Goal: Task Accomplishment & Management: Manage account settings

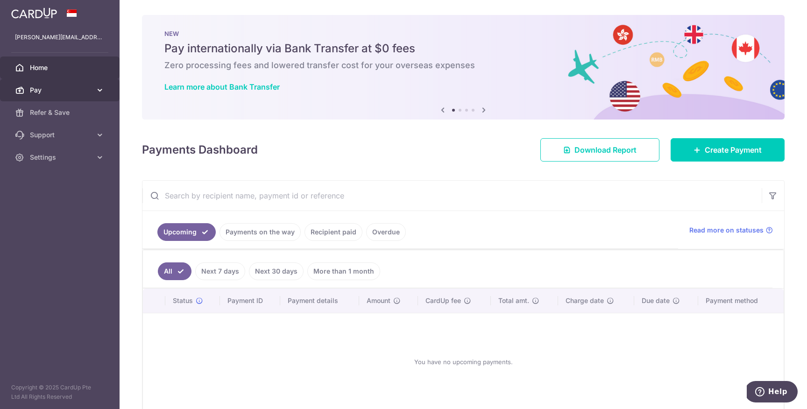
click at [87, 92] on span "Pay" at bounding box center [61, 89] width 62 height 9
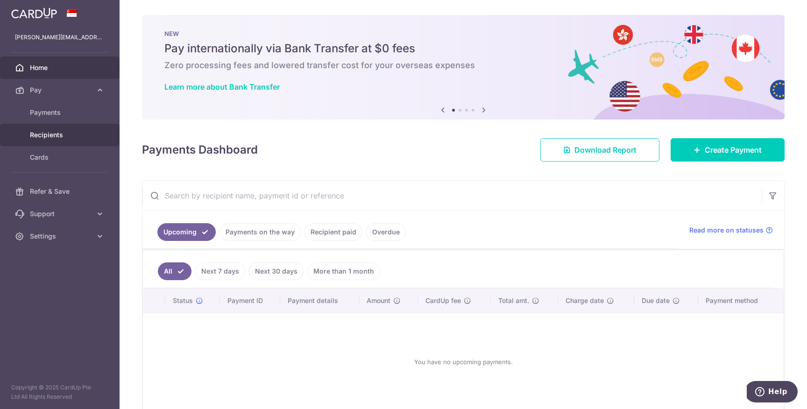
click at [45, 132] on span "Recipients" at bounding box center [61, 134] width 62 height 9
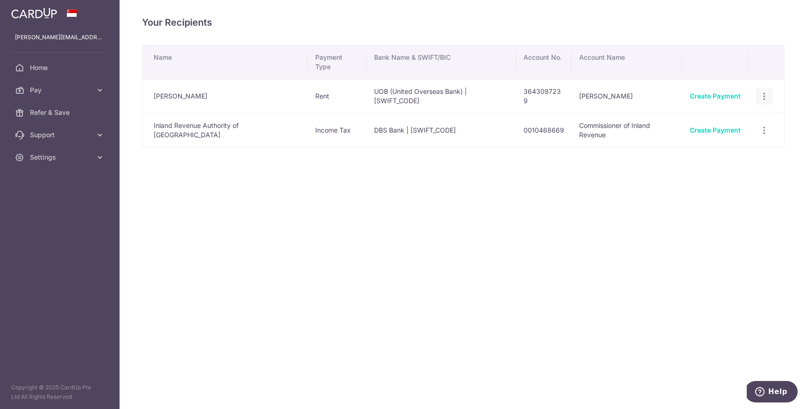
click at [765, 92] on icon "button" at bounding box center [765, 97] width 10 height 10
click at [731, 116] on span "View/Edit" at bounding box center [734, 121] width 64 height 11
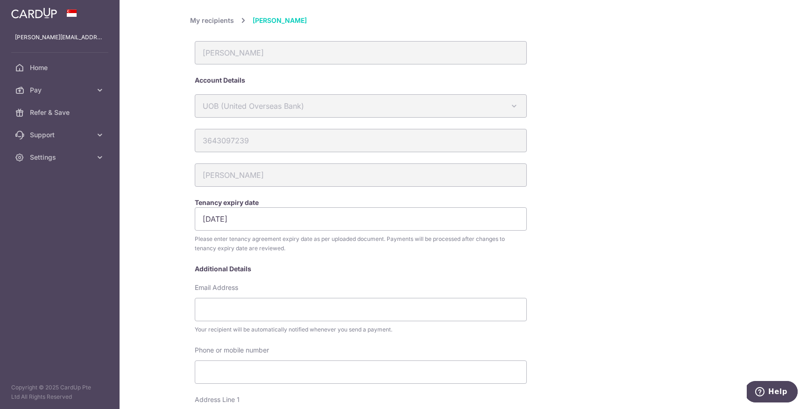
click at [672, 306] on div "My recipients Chan Ka Fatt Chan Ka Fatt Account Details UOB (United Overseas Ba…" at bounding box center [463, 374] width 547 height 719
click at [41, 92] on span "Pay" at bounding box center [61, 89] width 62 height 9
click at [39, 136] on span "Recipients" at bounding box center [61, 134] width 62 height 9
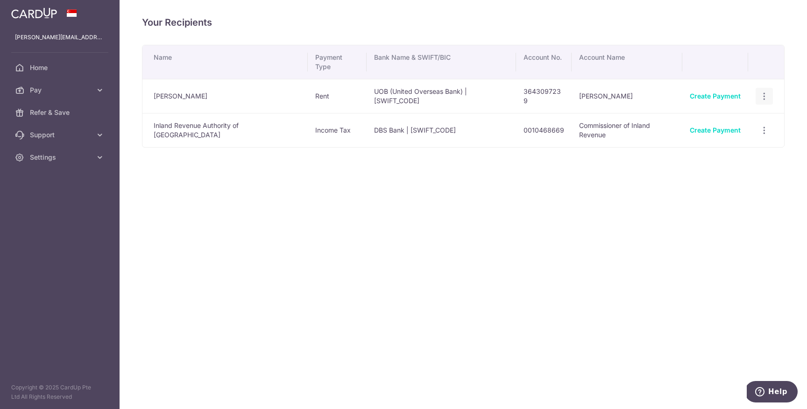
click at [763, 92] on icon "button" at bounding box center [765, 97] width 10 height 10
click at [240, 85] on td "[PERSON_NAME]" at bounding box center [224, 96] width 165 height 34
click at [35, 66] on span "Home" at bounding box center [61, 67] width 62 height 9
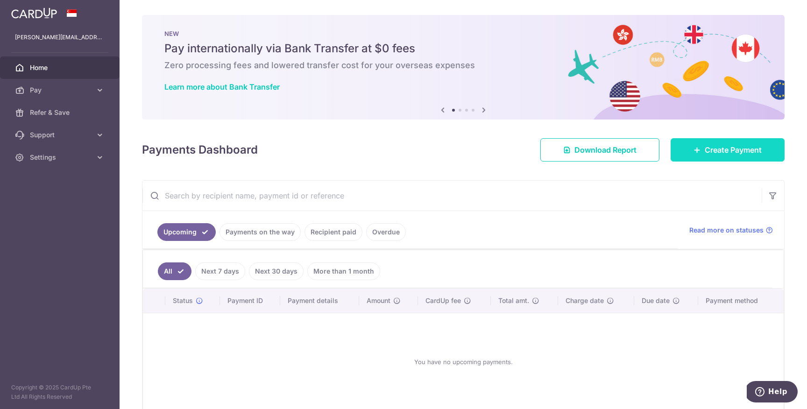
click at [723, 154] on span "Create Payment" at bounding box center [733, 149] width 57 height 11
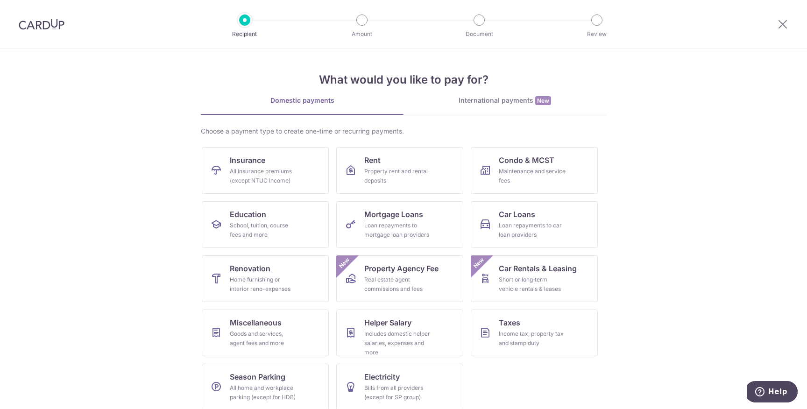
scroll to position [9, 0]
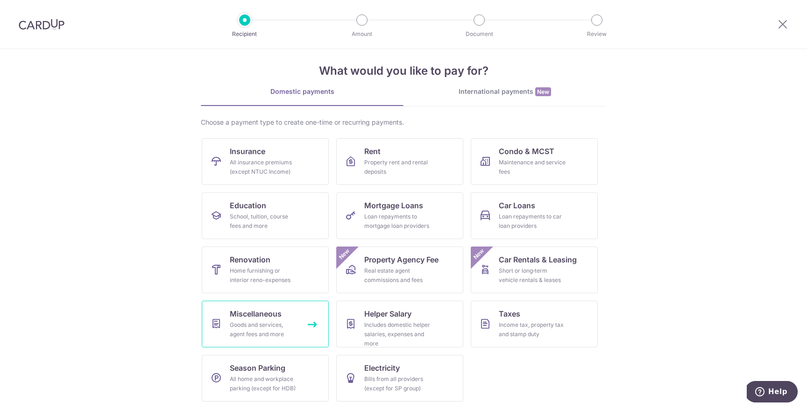
click at [275, 322] on div "Goods and services, agent fees and more" at bounding box center [263, 329] width 67 height 19
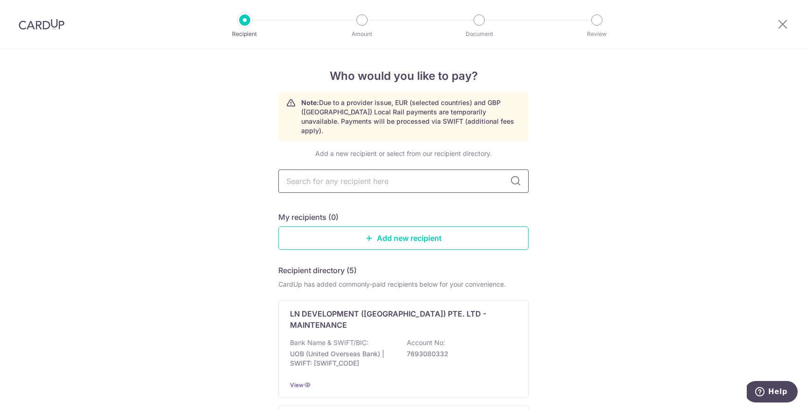
click at [389, 170] on input "text" at bounding box center [403, 181] width 250 height 23
click at [384, 170] on input "text" at bounding box center [403, 181] width 250 height 23
type input "irb law"
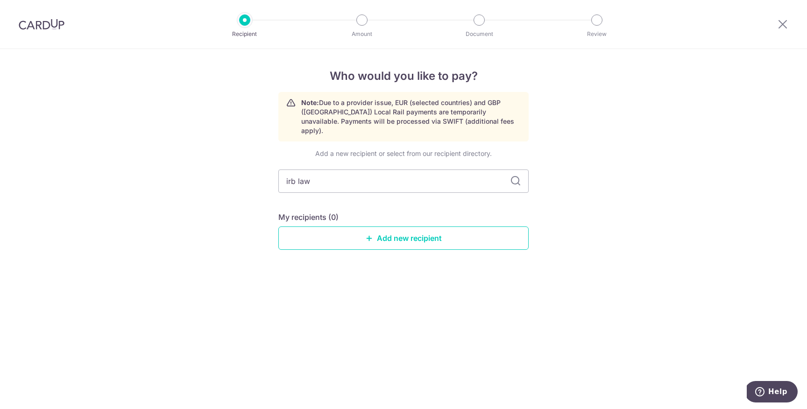
drag, startPoint x: 315, startPoint y: 168, endPoint x: 270, endPoint y: 164, distance: 45.0
click at [270, 164] on div "Who would you like to pay? Note: Due to a provider issue, EUR (selected countri…" at bounding box center [403, 229] width 807 height 360
type input "I.R.B L"
type input "I.R.B Law LLP"
click at [364, 227] on link "Add new recipient" at bounding box center [403, 238] width 250 height 23
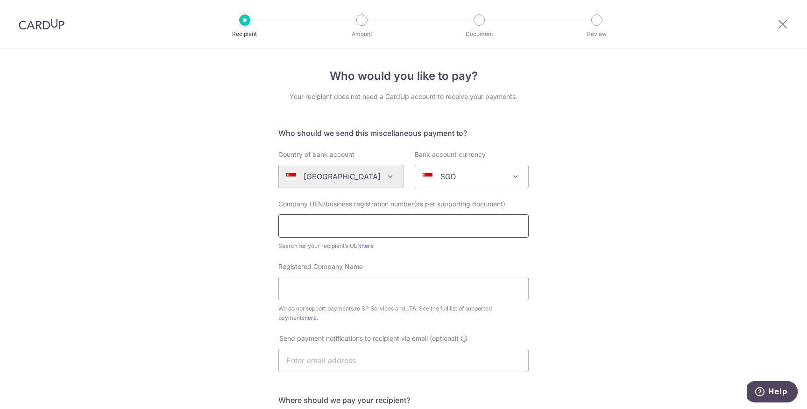
click at [331, 225] on input "text" at bounding box center [403, 225] width 250 height 23
type input "12LL0483A"
click at [307, 291] on input "Registered Company Name" at bounding box center [403, 288] width 250 height 23
type input "IRB LAW LLP"
click at [366, 245] on link "here" at bounding box center [368, 245] width 12 height 7
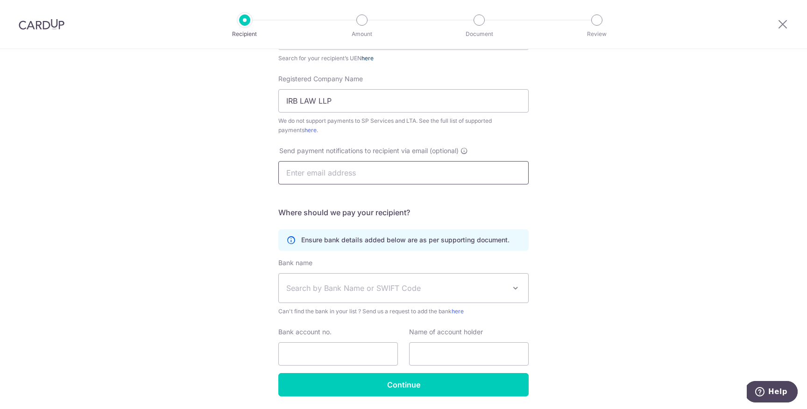
scroll to position [197, 0]
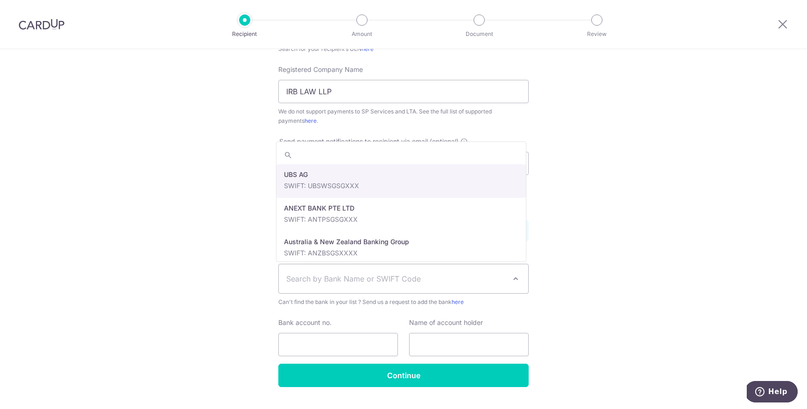
click at [342, 281] on span "Search by Bank Name or SWIFT Code" at bounding box center [396, 278] width 220 height 11
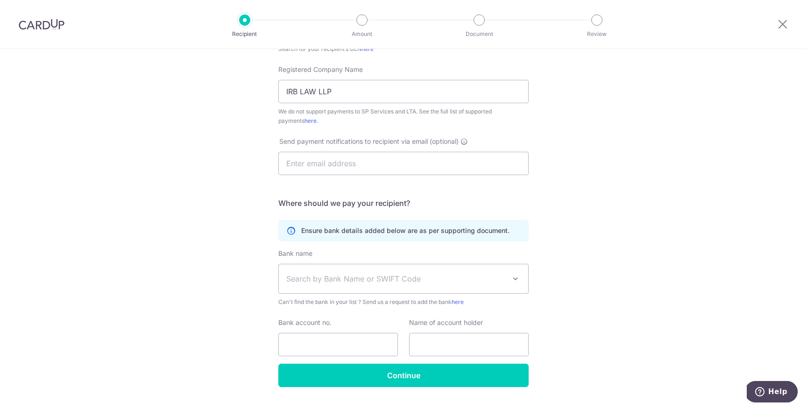
click at [229, 186] on div "Who would you like to pay? Your recipient does not need a CardUp account to rec…" at bounding box center [403, 141] width 807 height 579
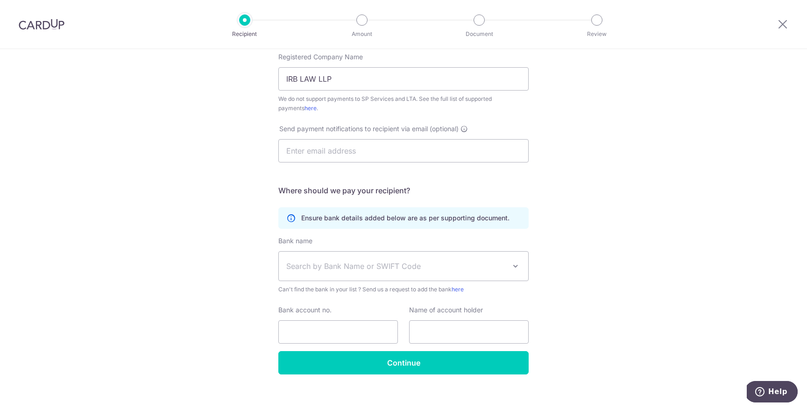
scroll to position [219, 0]
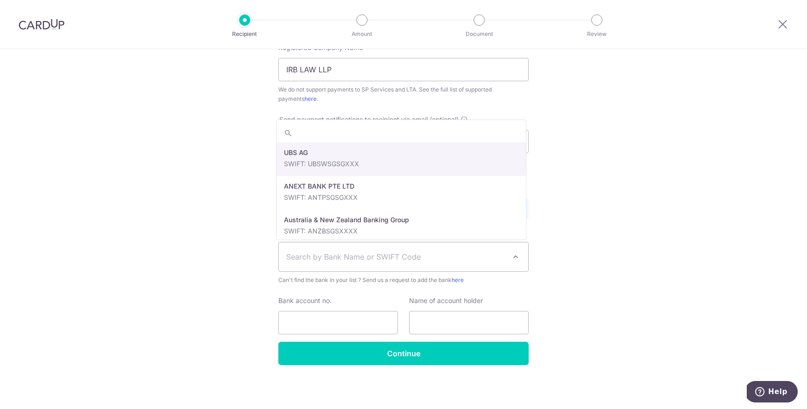
click at [361, 257] on span "Search by Bank Name or SWIFT Code" at bounding box center [396, 256] width 220 height 11
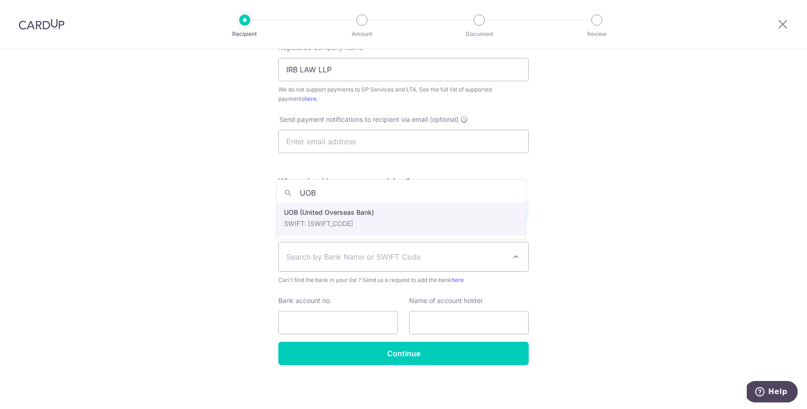
type input "UOB"
select select "18"
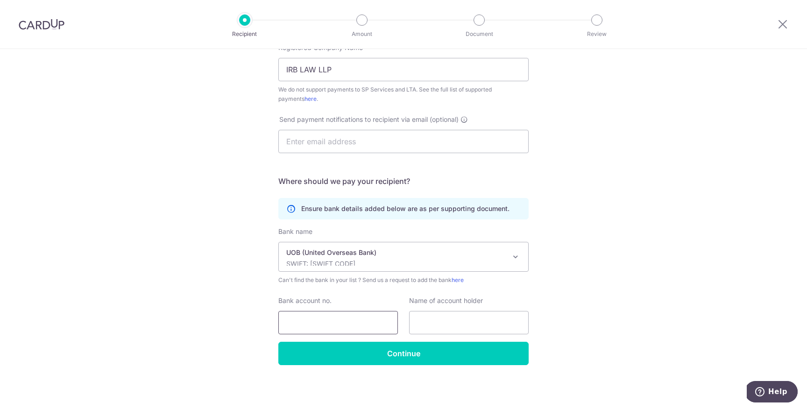
click at [318, 323] on input "Bank account no." at bounding box center [338, 322] width 120 height 23
click at [430, 323] on input "text" at bounding box center [469, 322] width 120 height 23
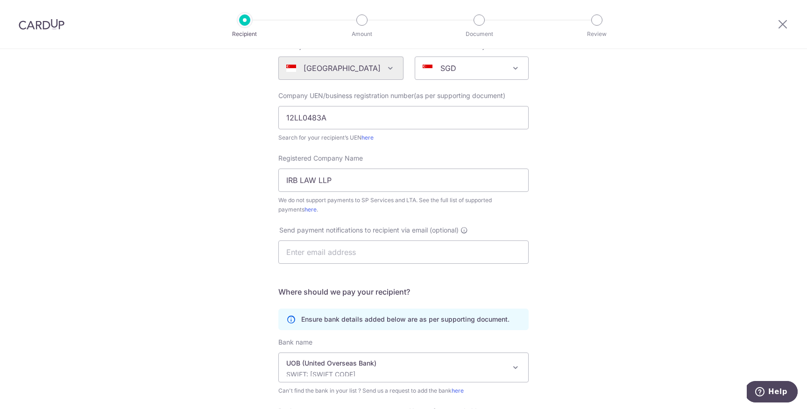
scroll to position [93, 0]
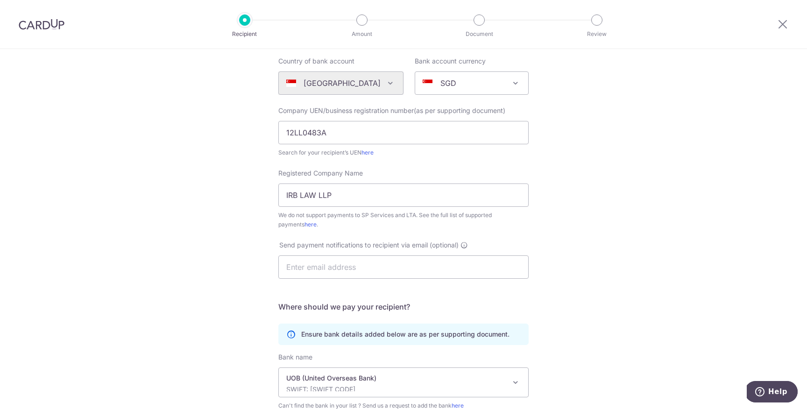
type input "IRB LAW"
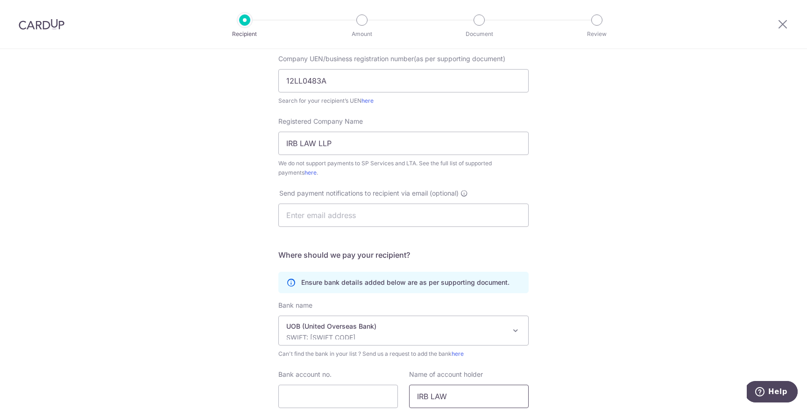
scroll to position [153, 0]
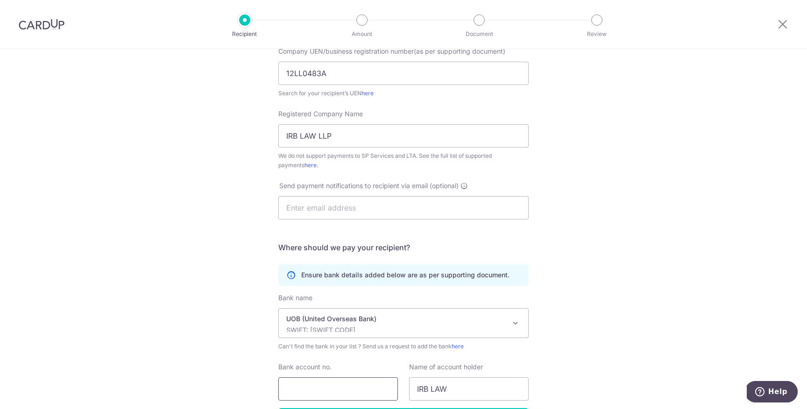
click at [309, 390] on input "Bank account no." at bounding box center [338, 388] width 120 height 23
paste input "392 – 303 – 382 – 1"
type input "392 – 303 – 382 – 1"
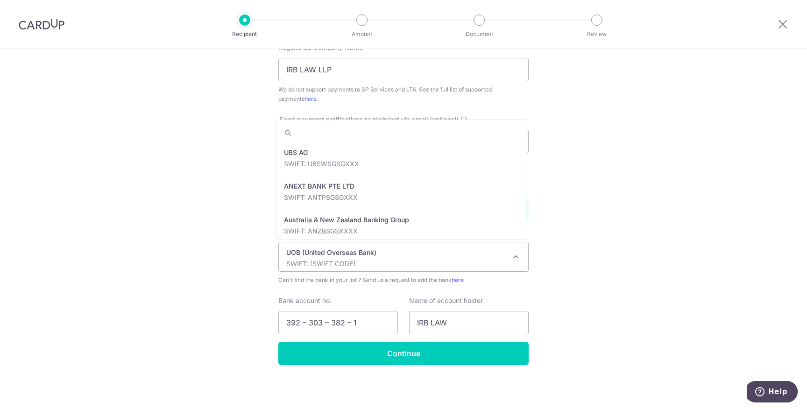
scroll to position [2018, 0]
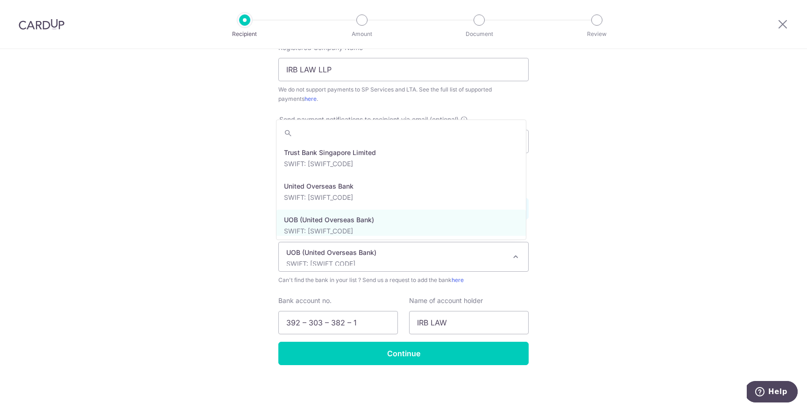
click at [370, 264] on p "SWIFT: [SWIFT_CODE]" at bounding box center [396, 263] width 220 height 9
click at [371, 262] on p "SWIFT: [SWIFT_CODE]" at bounding box center [396, 263] width 220 height 9
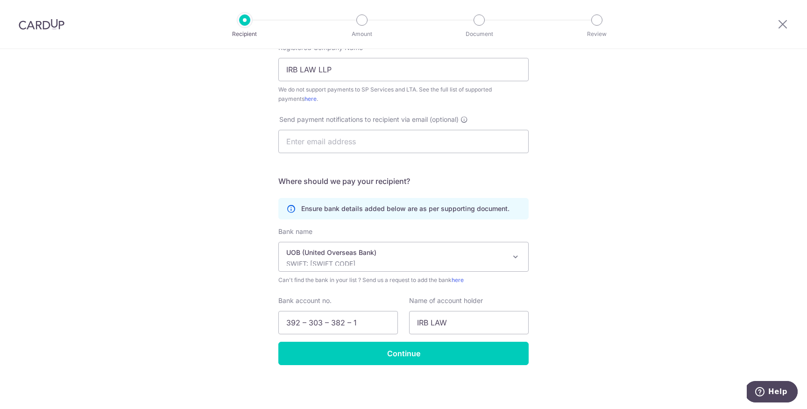
click at [540, 182] on div "Who would you like to pay? Your recipient does not need a CardUp account to rec…" at bounding box center [403, 119] width 807 height 579
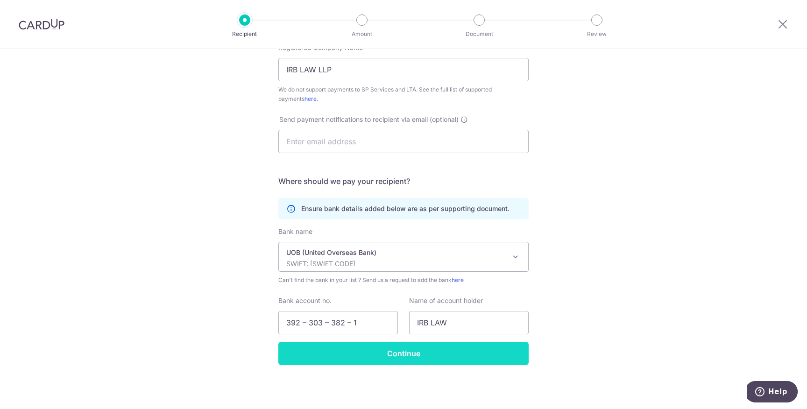
click at [421, 353] on input "Continue" at bounding box center [403, 353] width 250 height 23
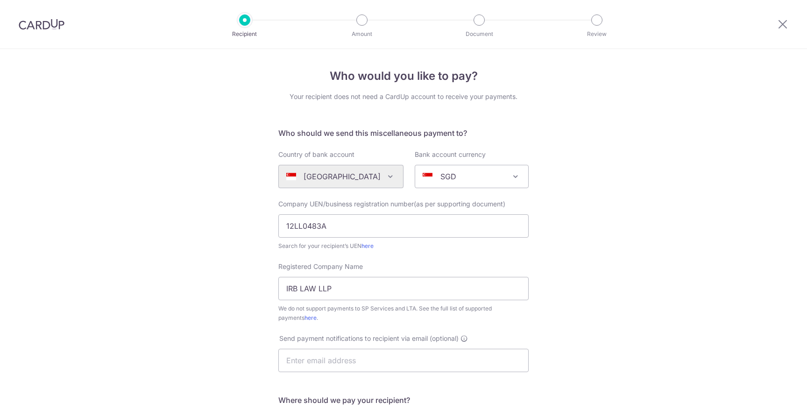
scroll to position [241, 0]
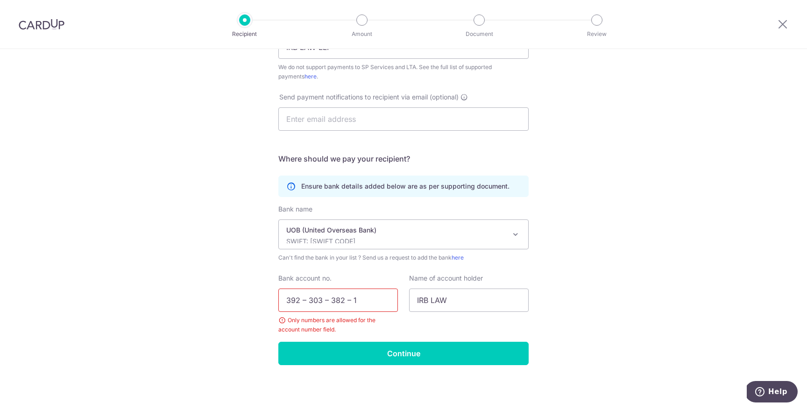
click at [304, 299] on input "392 – 303 – 382 – 1" at bounding box center [338, 300] width 120 height 23
click at [322, 298] on input "392303 – 382 – 1" at bounding box center [338, 300] width 120 height 23
click at [333, 298] on input "392303382 – 1" at bounding box center [338, 300] width 120 height 23
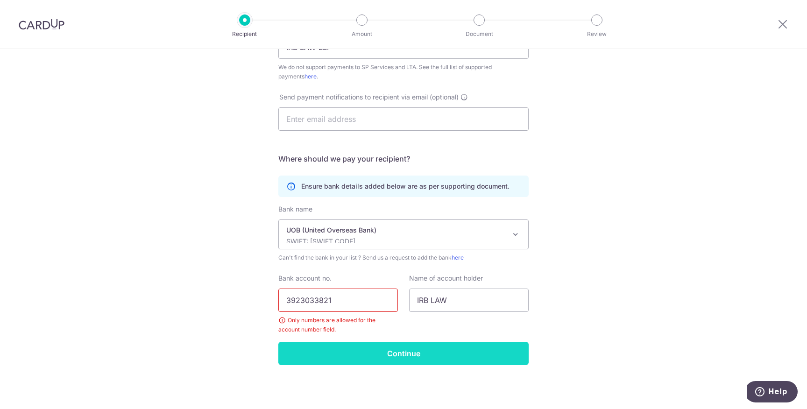
type input "3923033821"
click at [415, 353] on input "Continue" at bounding box center [403, 353] width 250 height 23
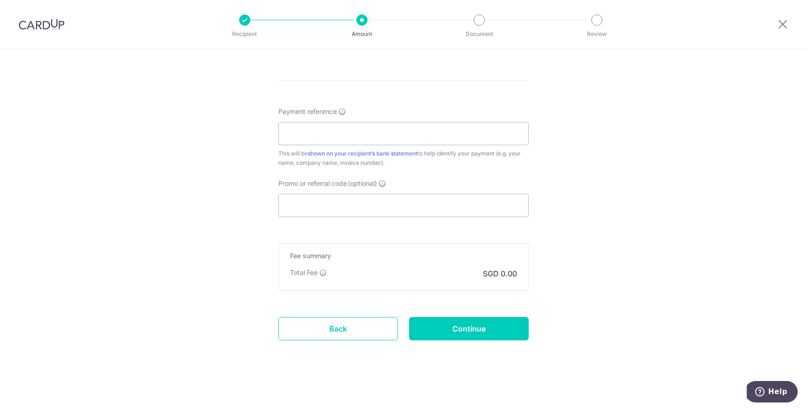
scroll to position [485, 0]
click at [366, 333] on link "Back" at bounding box center [338, 327] width 120 height 23
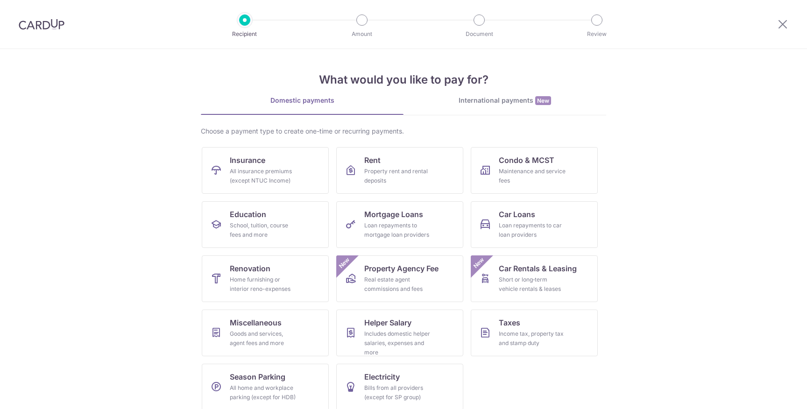
click at [600, 91] on div "What would you like to pay for? Domestic payments International payments New Ch…" at bounding box center [403, 233] width 405 height 369
click at [276, 331] on div "Goods and services, agent fees and more" at bounding box center [263, 338] width 67 height 19
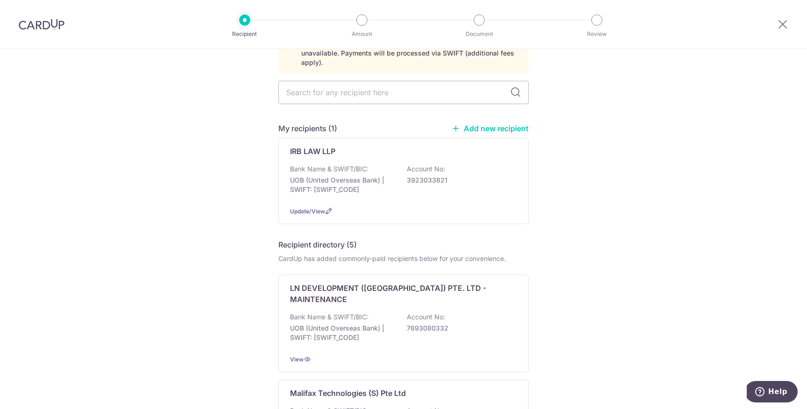
scroll to position [69, 0]
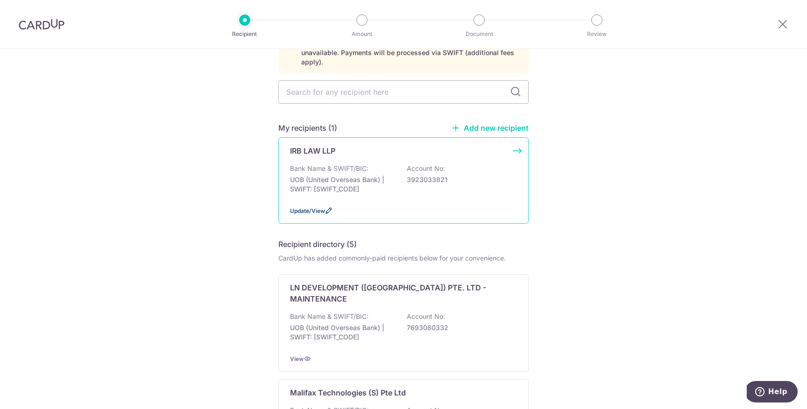
click at [312, 207] on span "Update/View" at bounding box center [307, 210] width 35 height 7
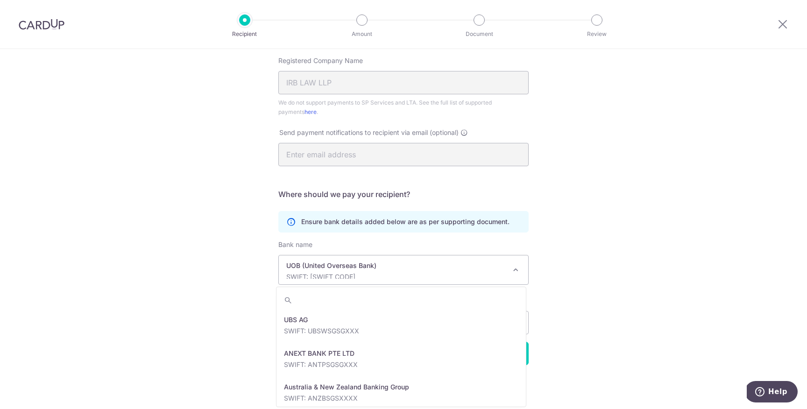
scroll to position [2018, 0]
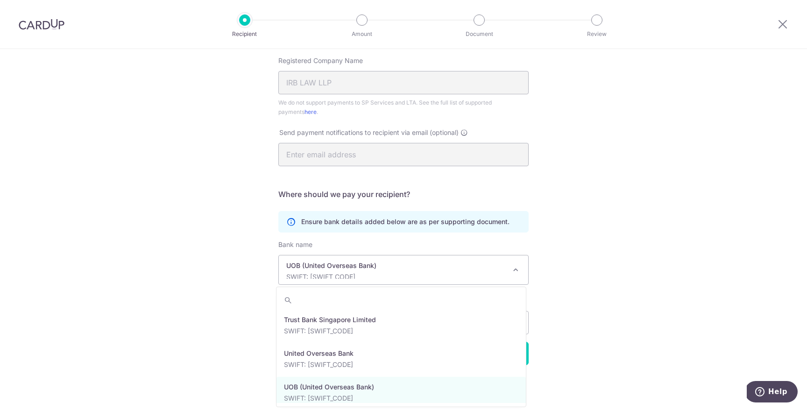
click at [396, 263] on p "UOB (United Overseas Bank)" at bounding box center [396, 265] width 220 height 9
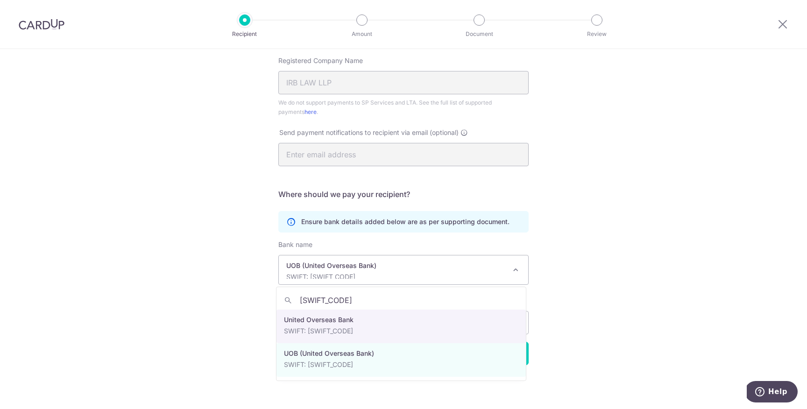
type input "[SWIFT_CODE]"
select select "23668"
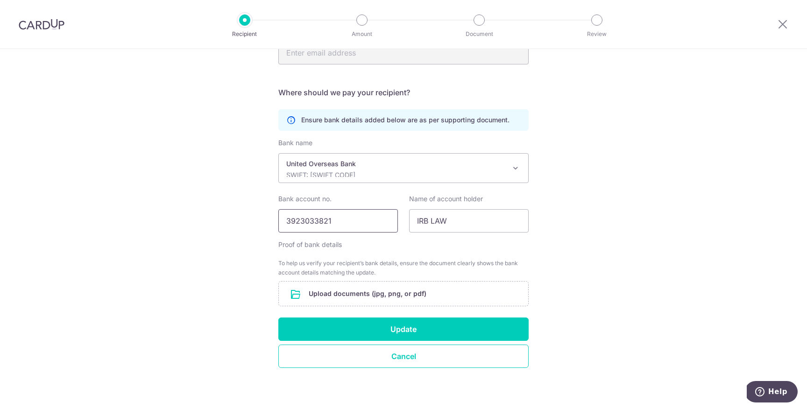
scroll to position [311, 0]
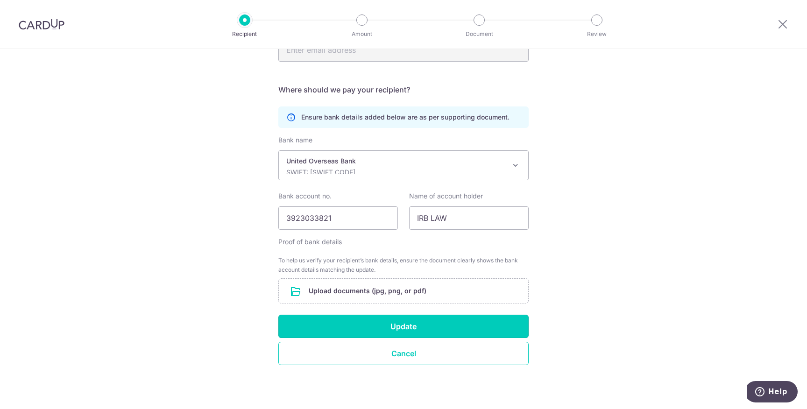
drag, startPoint x: 381, startPoint y: 322, endPoint x: 658, endPoint y: 293, distance: 278.6
click at [658, 293] on div "Recipient Details Your recipient does not need a CardUp account to receive your…" at bounding box center [403, 73] width 807 height 671
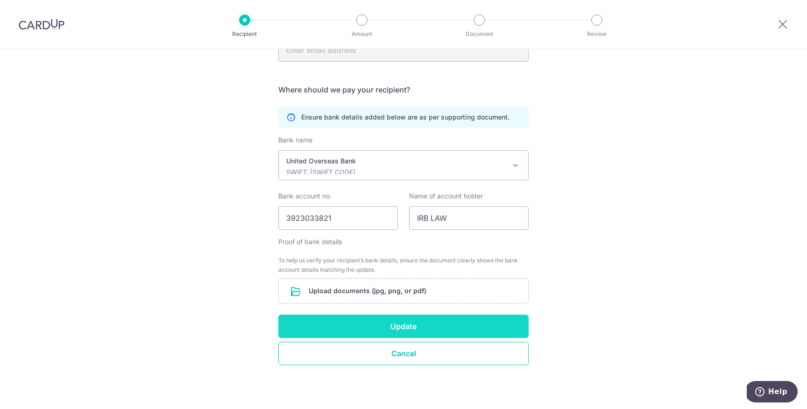
click at [423, 328] on button "Update" at bounding box center [403, 326] width 250 height 23
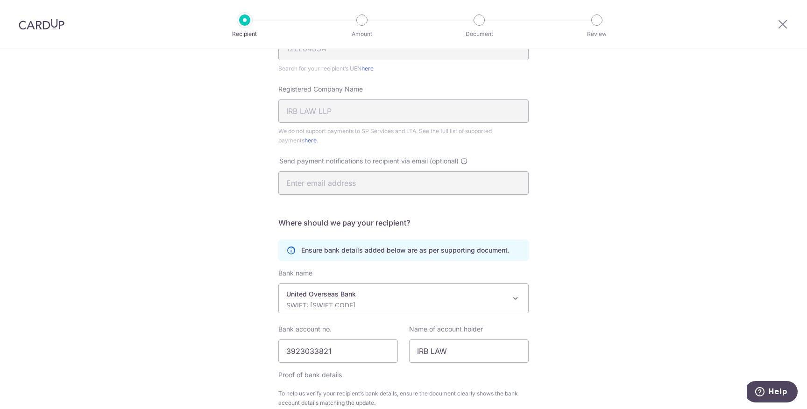
scroll to position [324, 0]
